Goal: Information Seeking & Learning: Learn about a topic

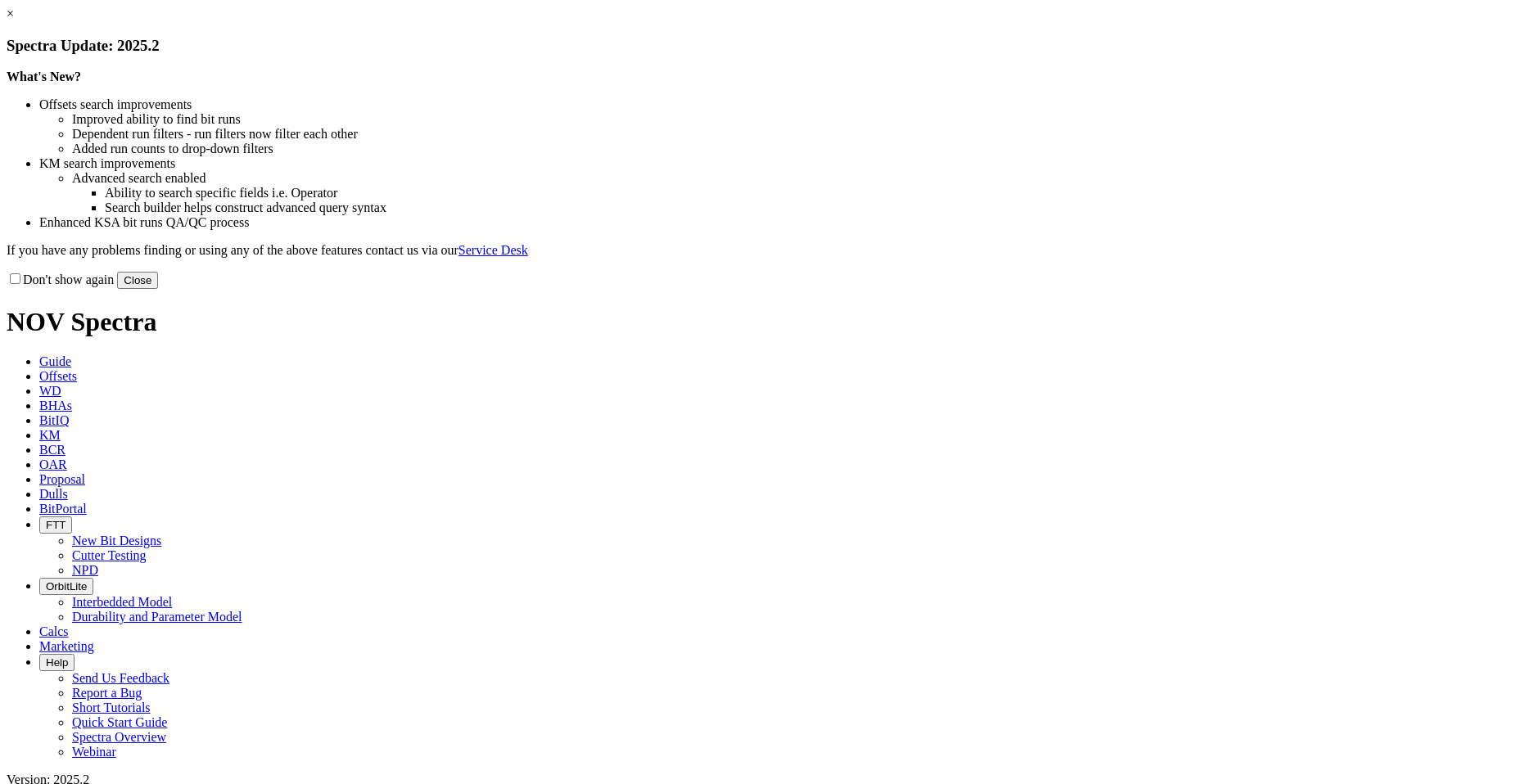
click at [158, 289] on button "Close" at bounding box center [138, 280] width 41 height 17
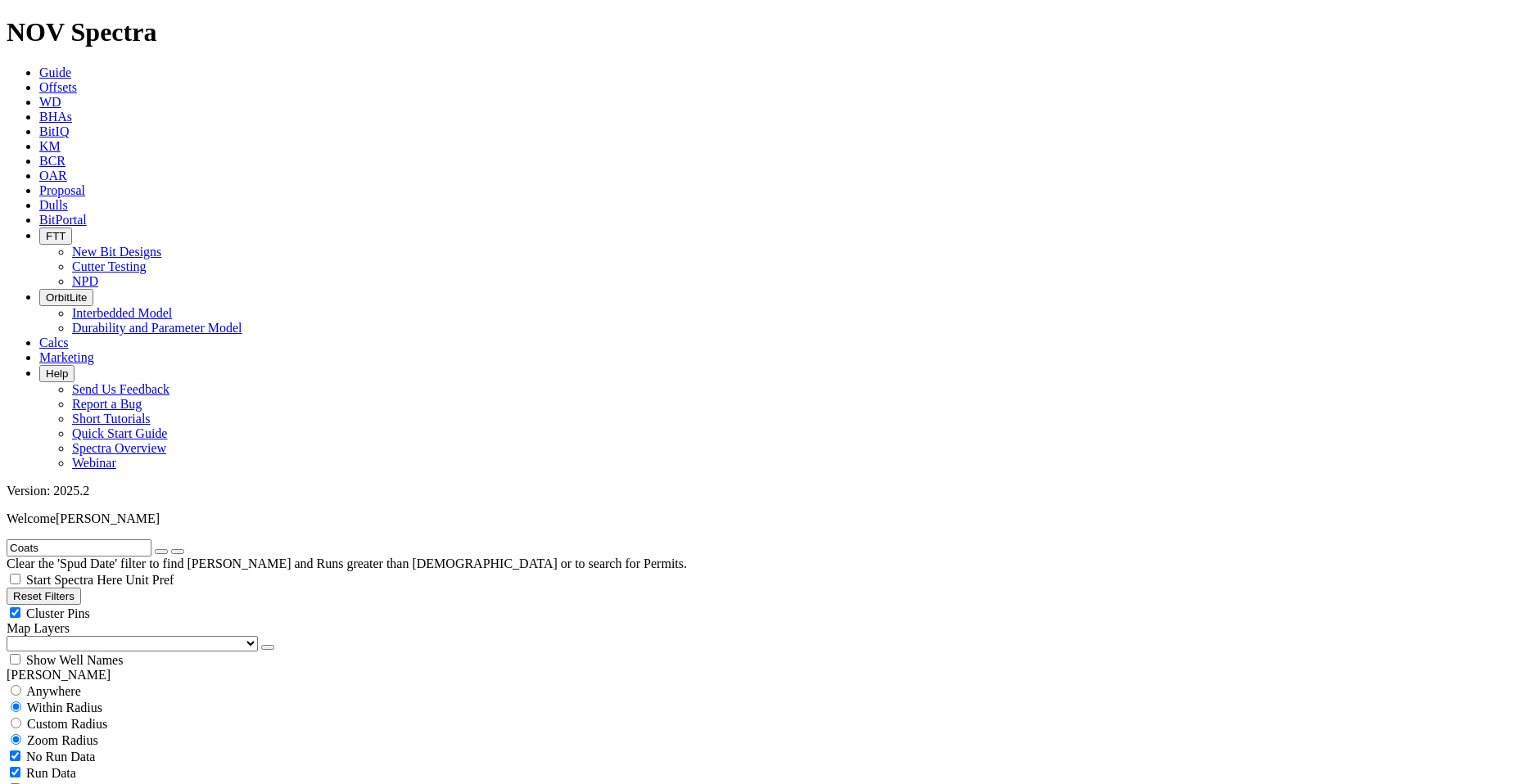
type input "Coats"
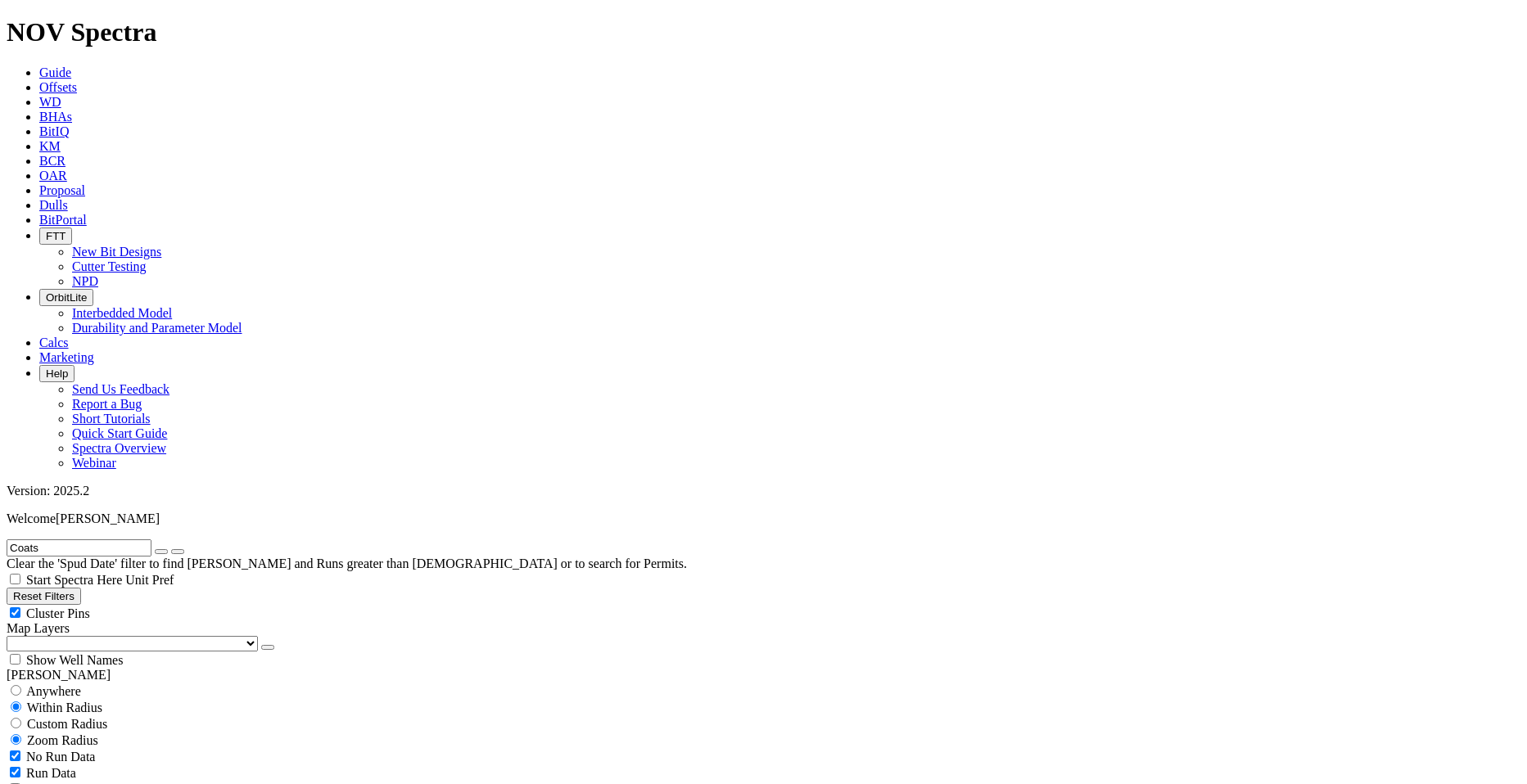
click at [39, 198] on icon at bounding box center [39, 205] width 0 height 14
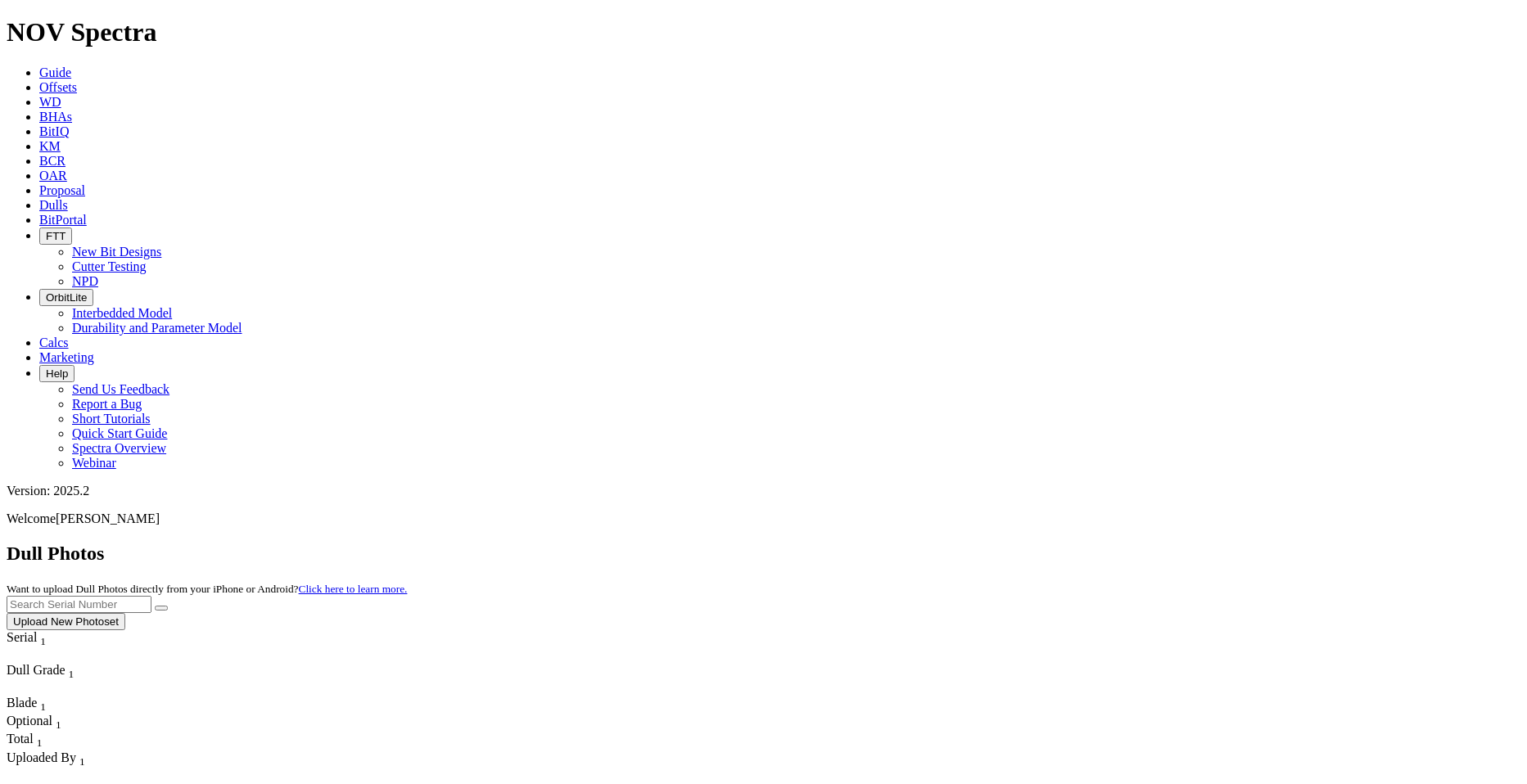
click at [77, 80] on span "Offsets" at bounding box center [58, 87] width 37 height 14
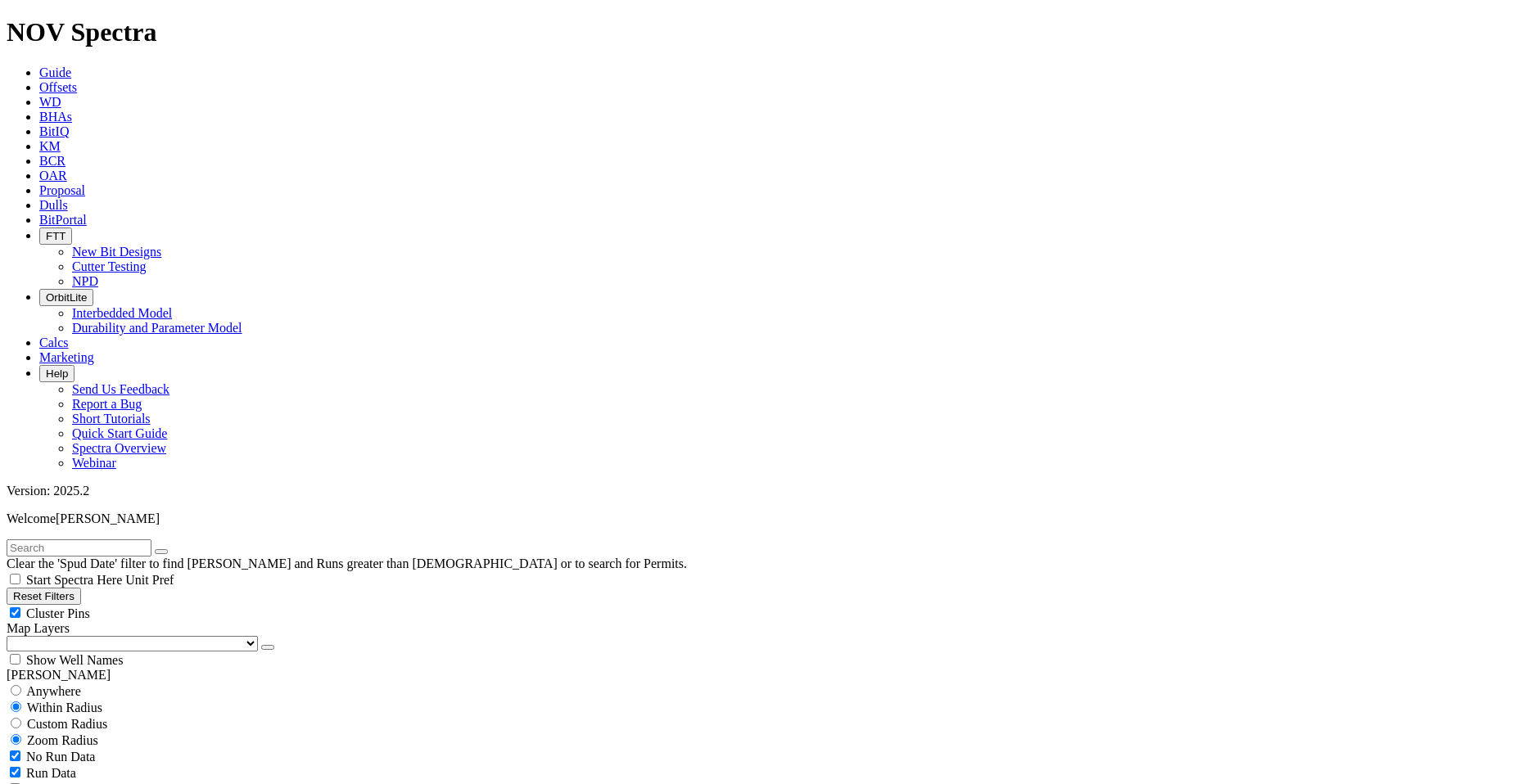
click at [133, 539] on input "text" at bounding box center [78, 547] width 145 height 17
type input "Coats"
select select "9.875"
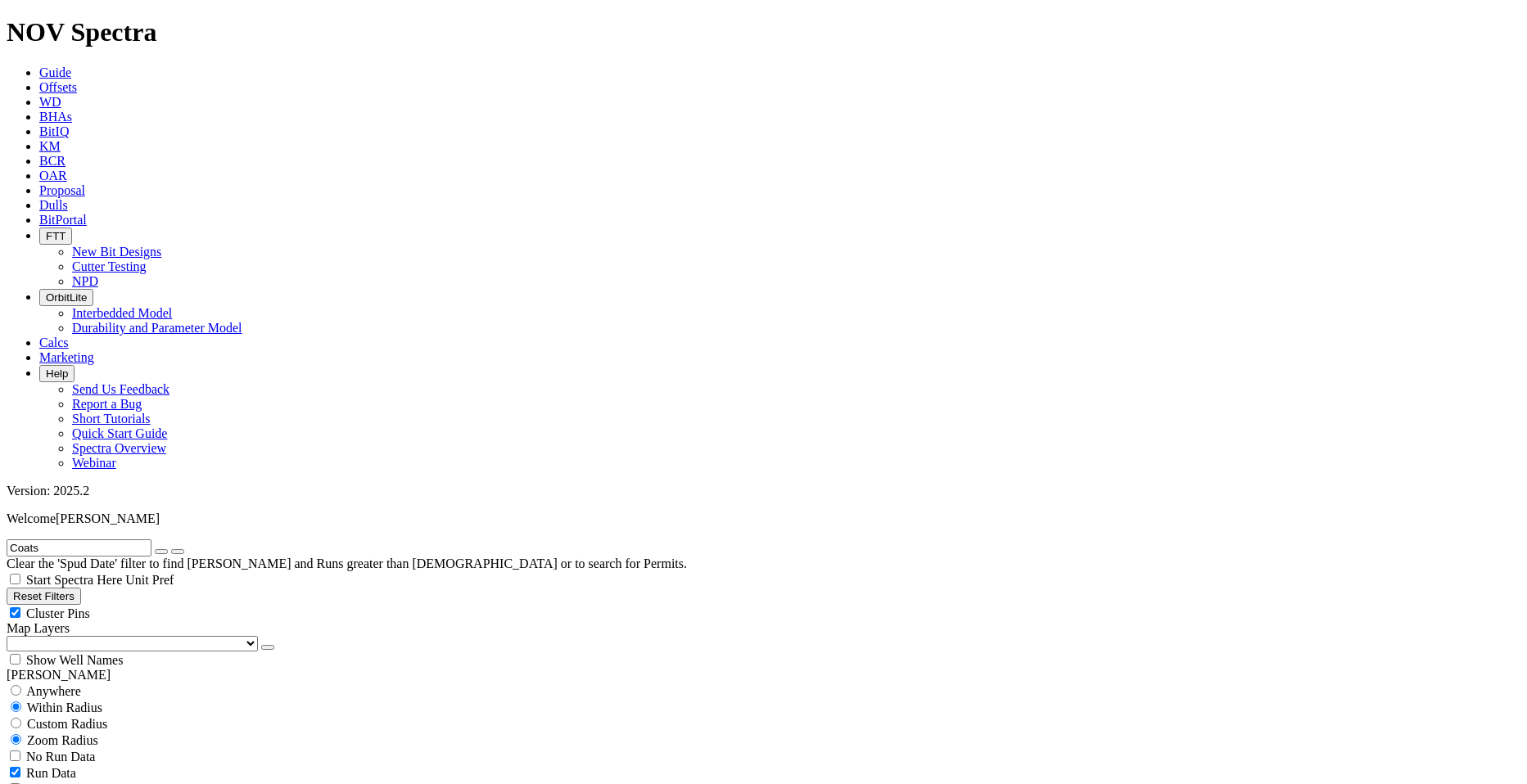
checkbox input "false"
select select "? number:9.875 ?"
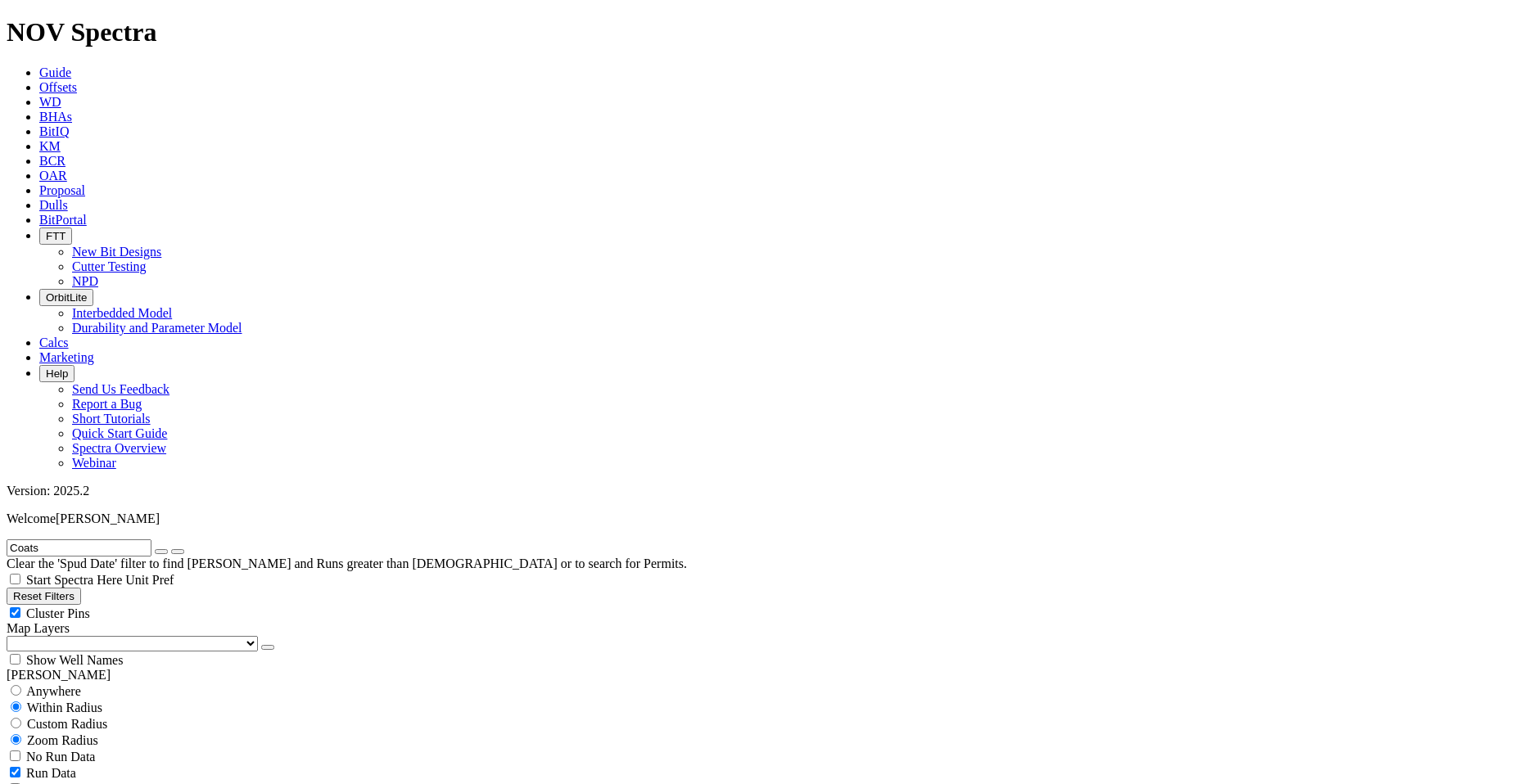
type input "3000"
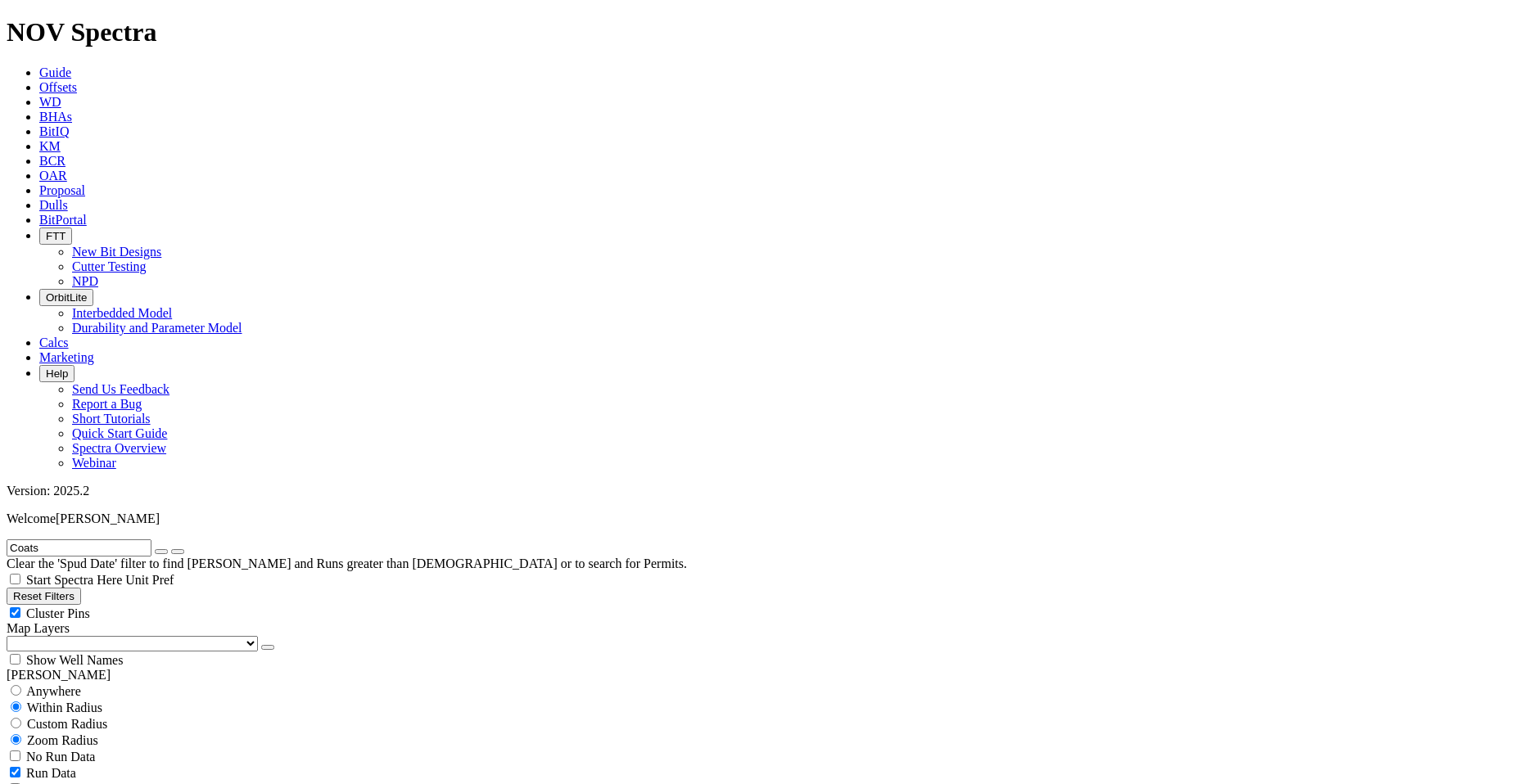
scroll to position [328, 0]
click at [95, 717] on span "Custom Radius" at bounding box center [67, 724] width 80 height 14
radio input "true"
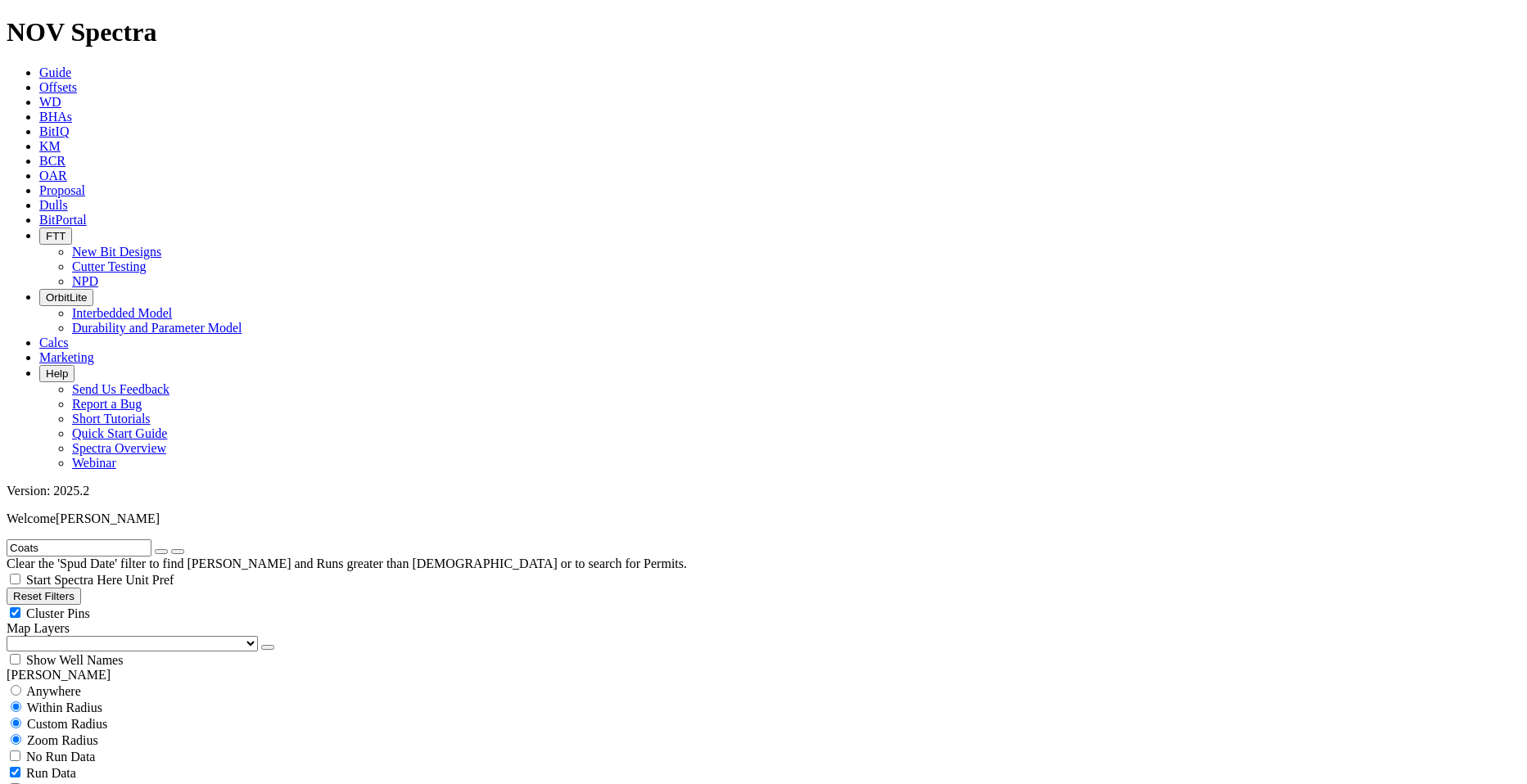
radio input "false"
click at [114, 748] on input "number" at bounding box center [78, 756] width 145 height 17
type input "10"
click at [45, 765] on button "Miles" at bounding box center [25, 773] width 38 height 17
click at [168, 549] on button "button" at bounding box center [161, 551] width 13 height 5
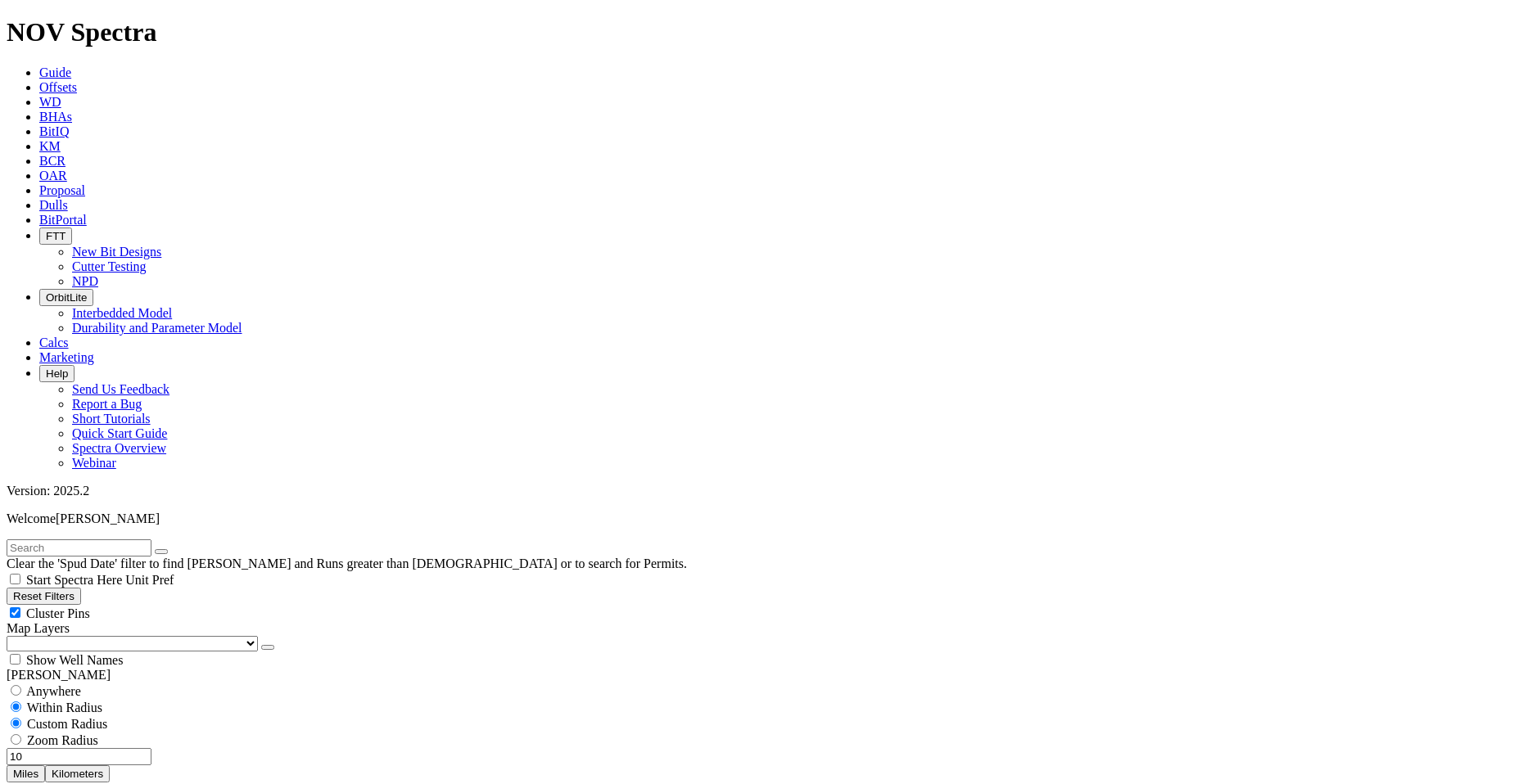
type input "8000"
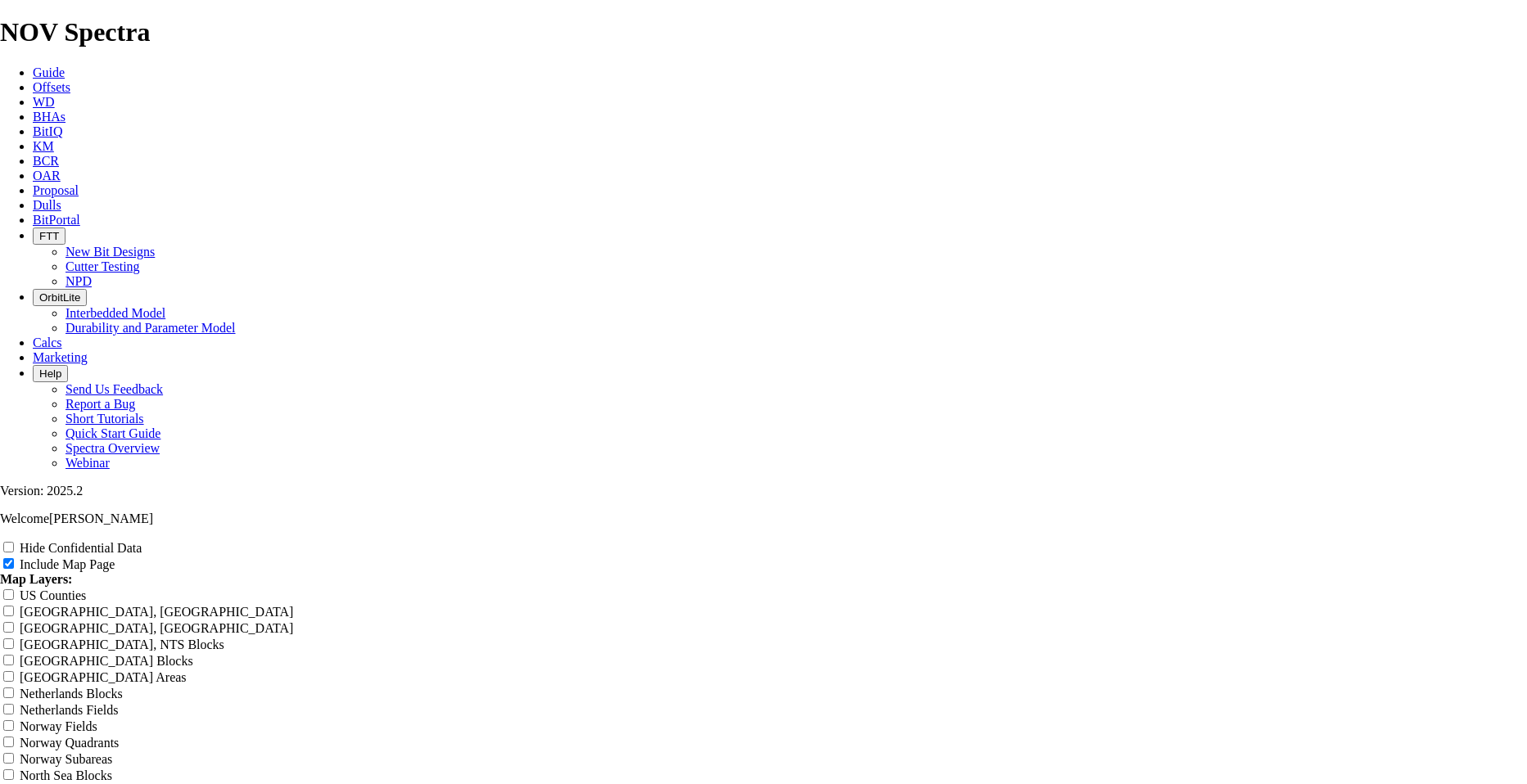
scroll to position [1309, 0]
type input "10000"
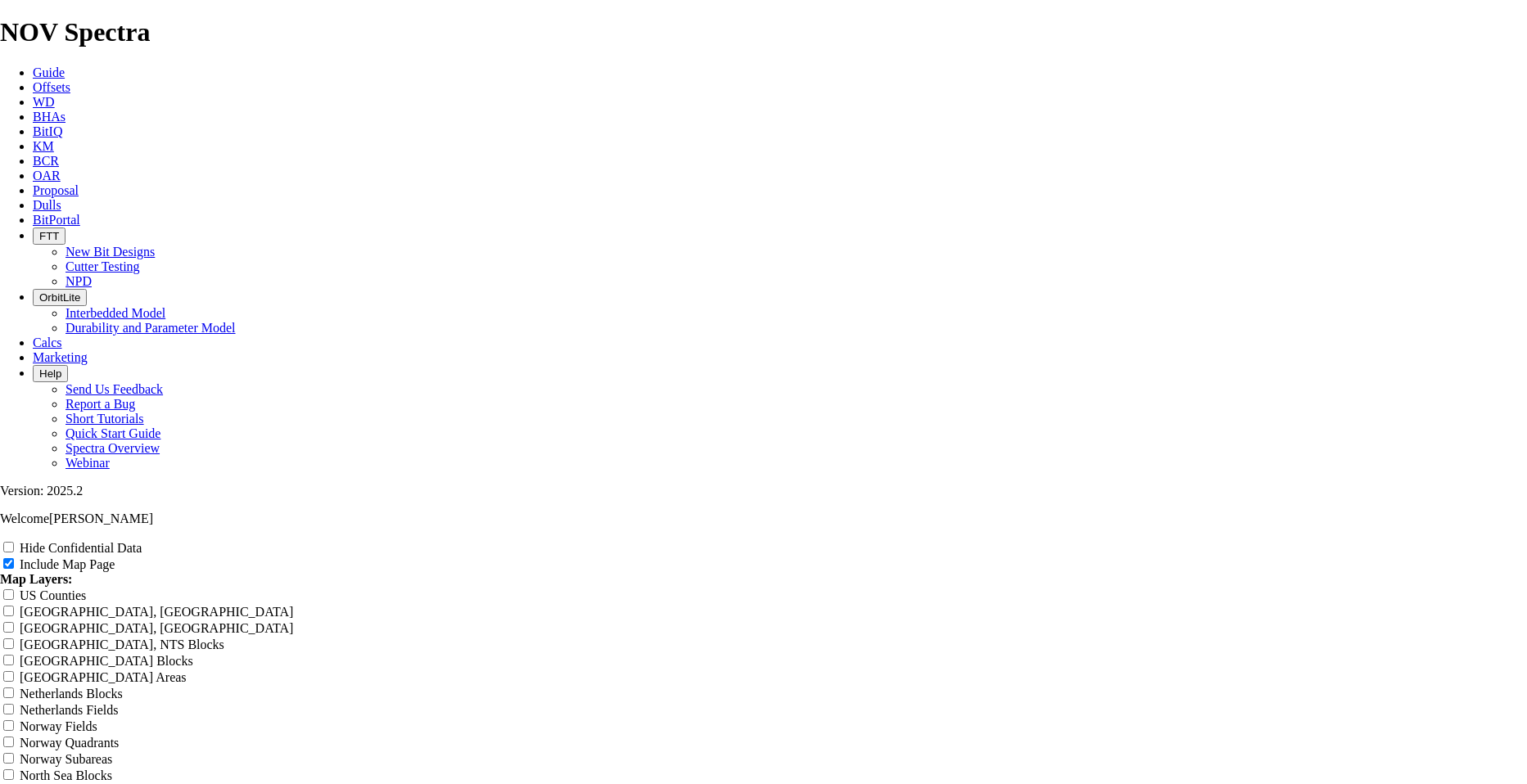
drag, startPoint x: 1006, startPoint y: 248, endPoint x: 1028, endPoint y: 245, distance: 22.2
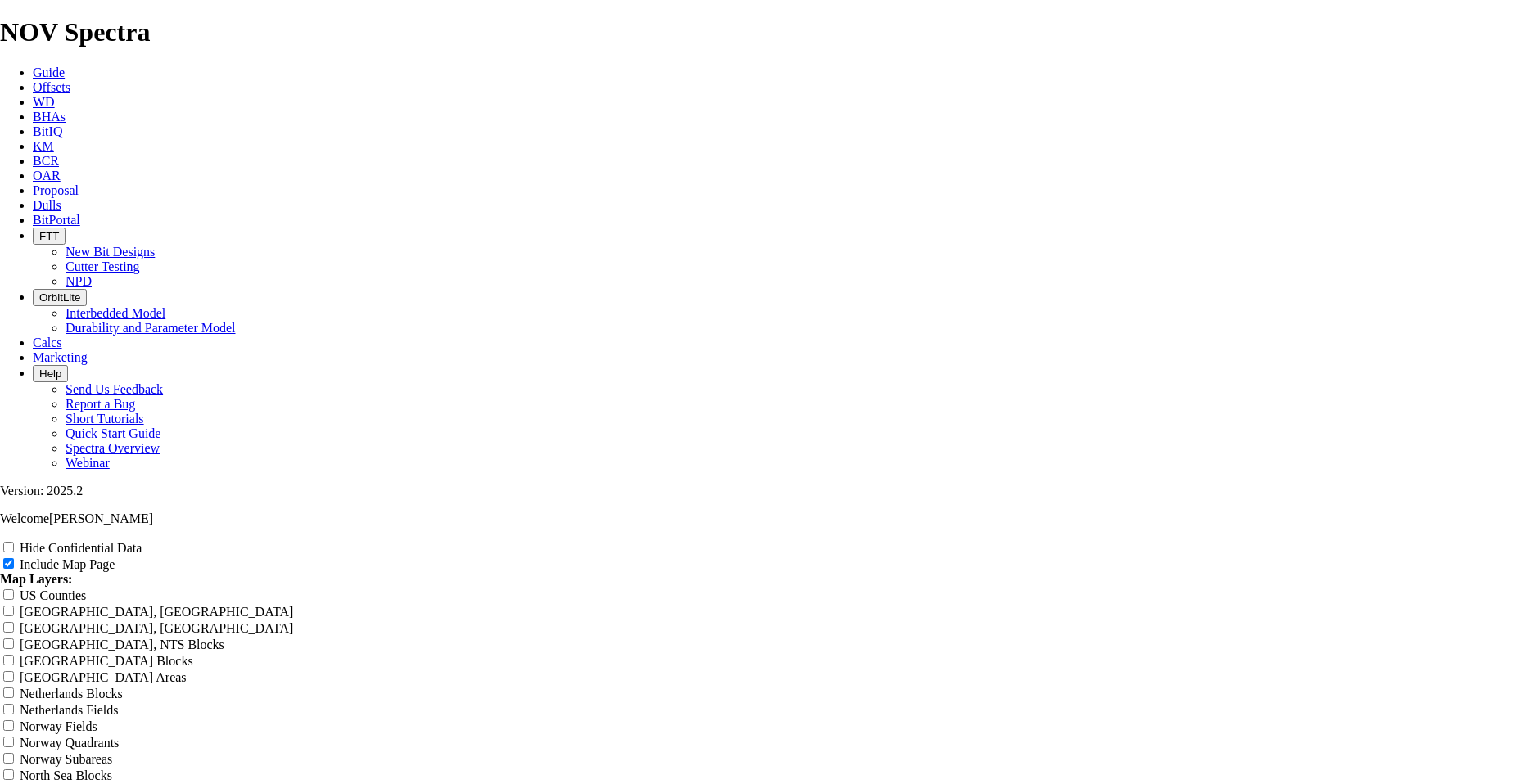
type input "2"
type input "6"
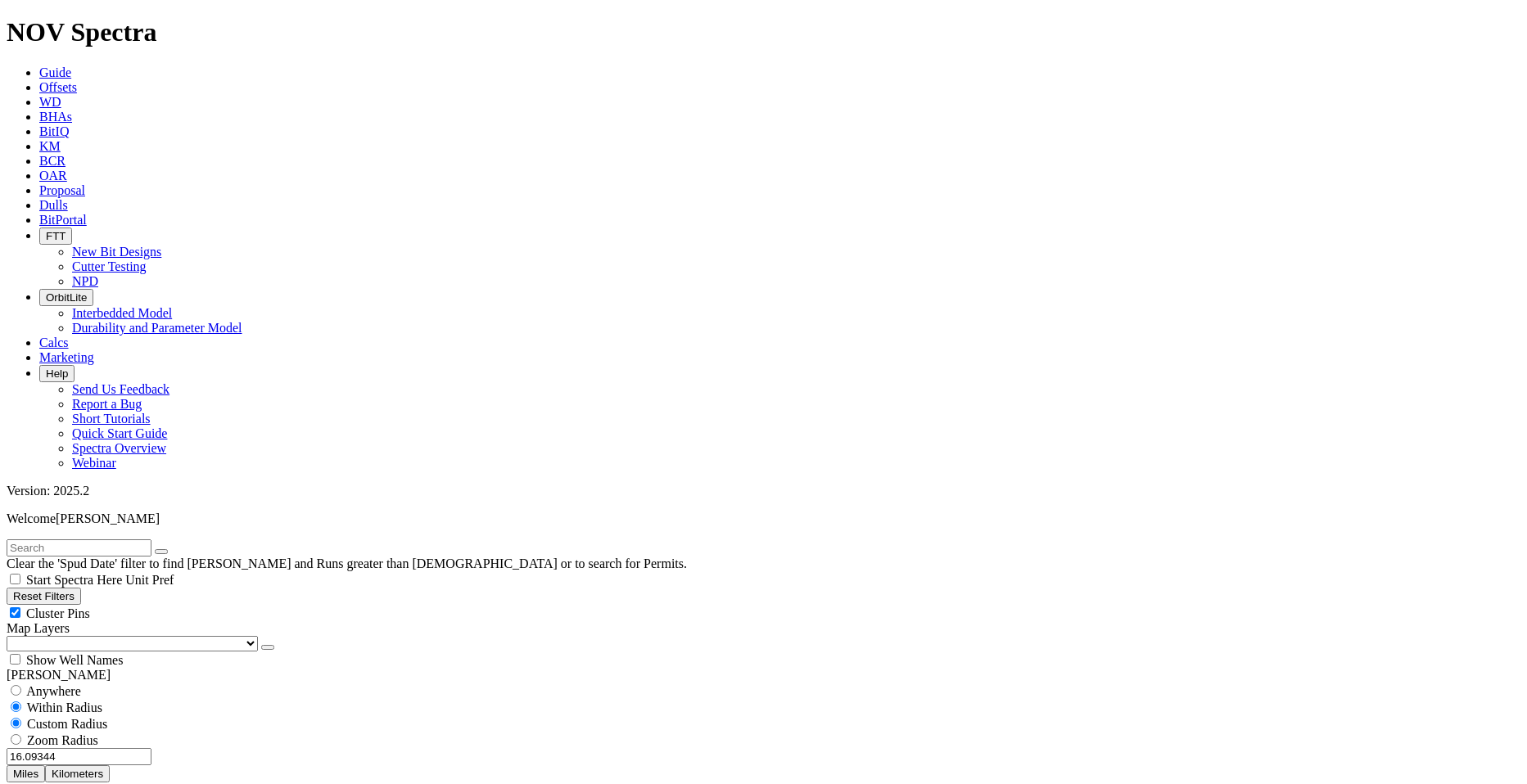
scroll to position [1506, 0]
click at [90, 606] on span "Cluster Pins" at bounding box center [58, 614] width 64 height 14
checkbox input "false"
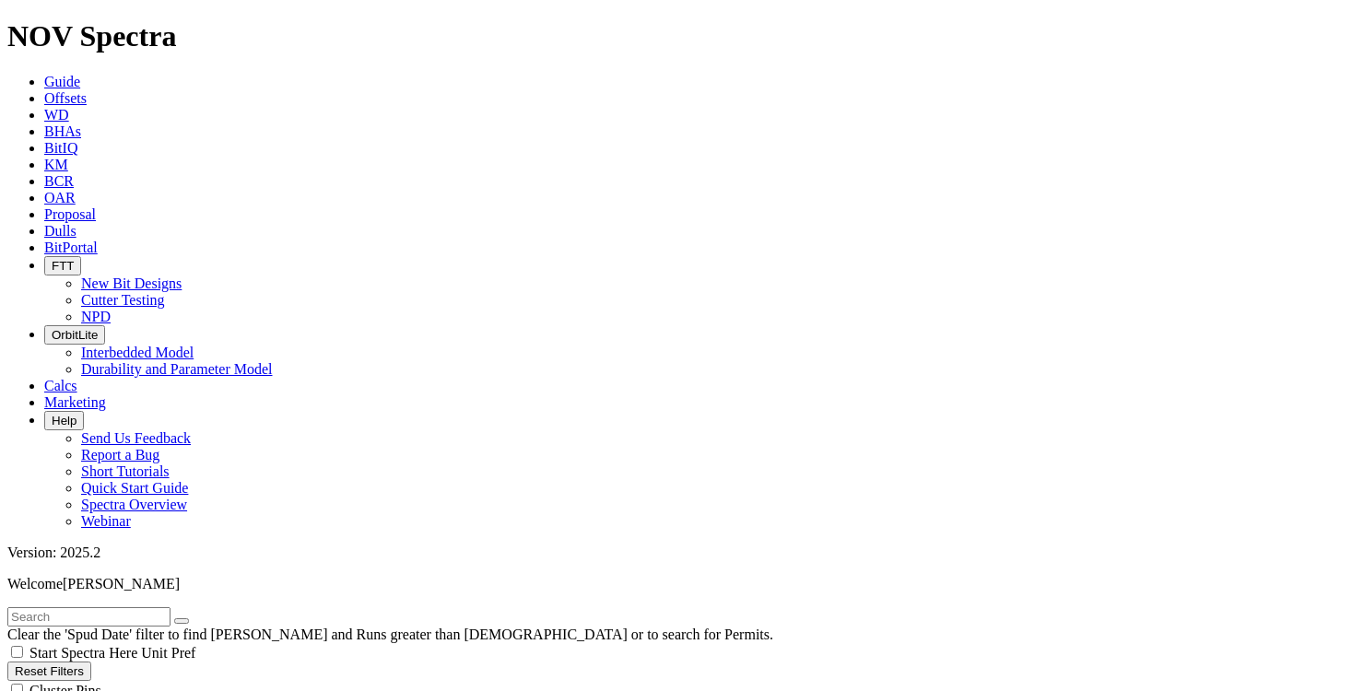
scroll to position [1567, 0]
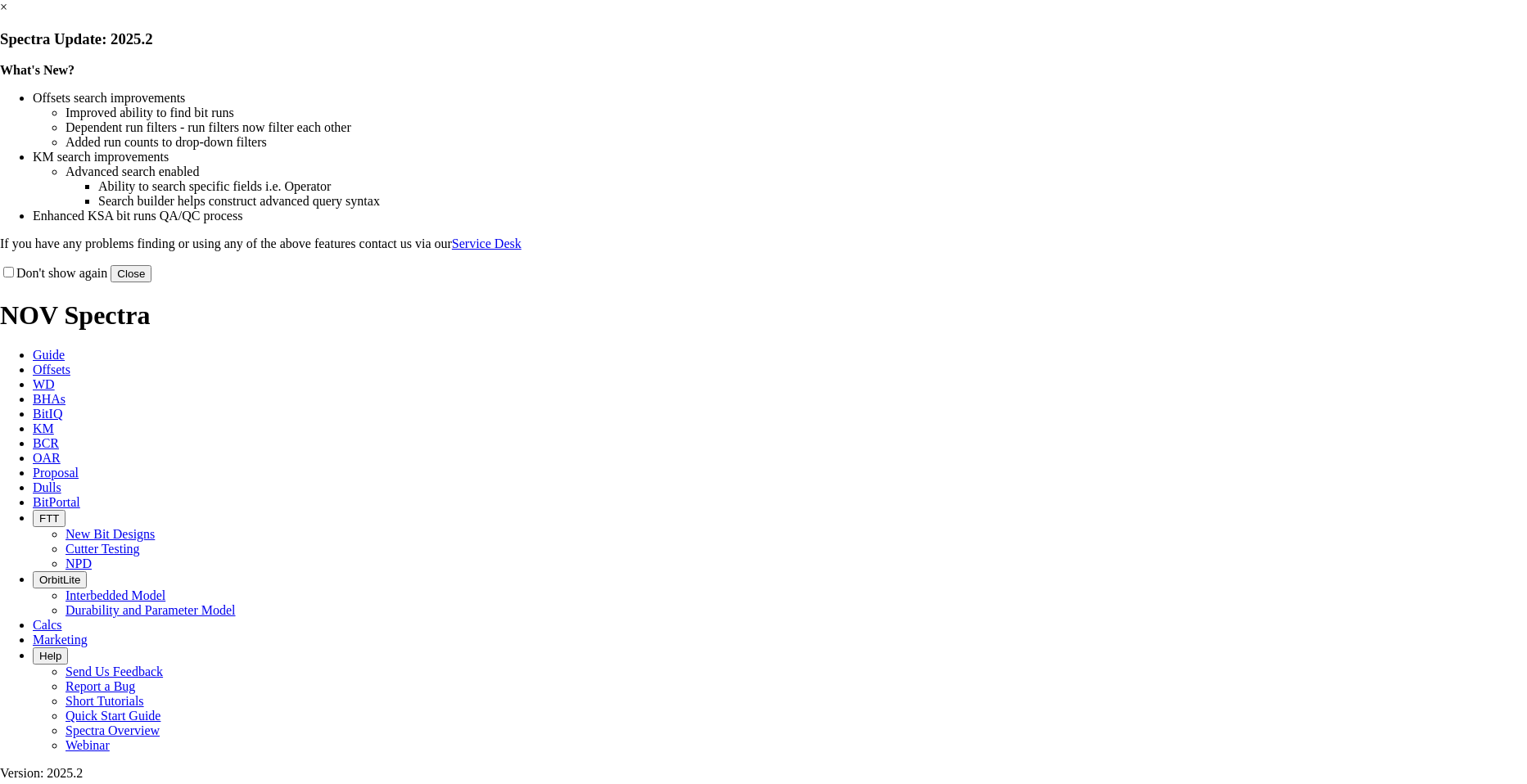
click at [151, 282] on button "Close" at bounding box center [131, 273] width 41 height 17
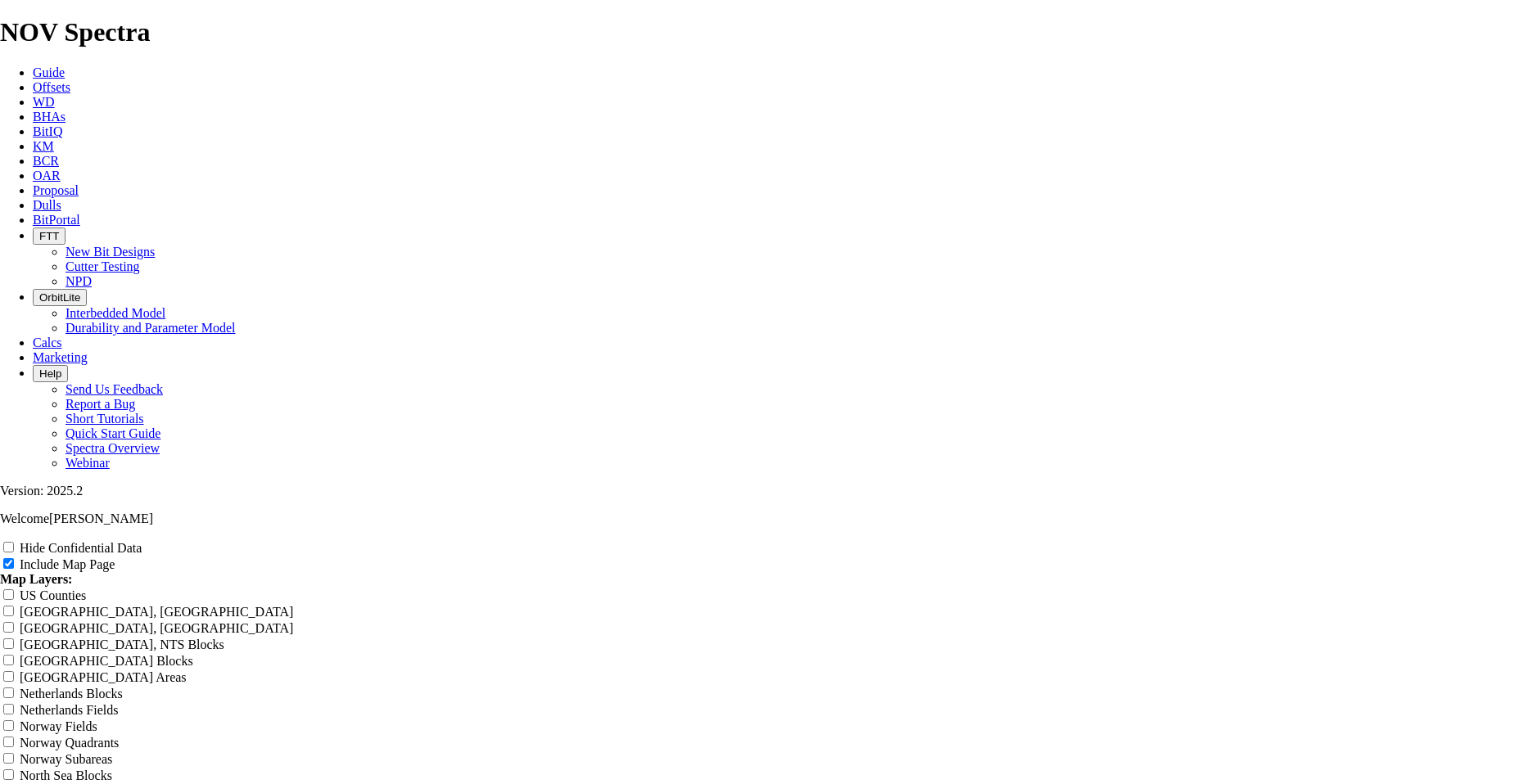
scroll to position [2046, 0]
